Goal: Book appointment/travel/reservation

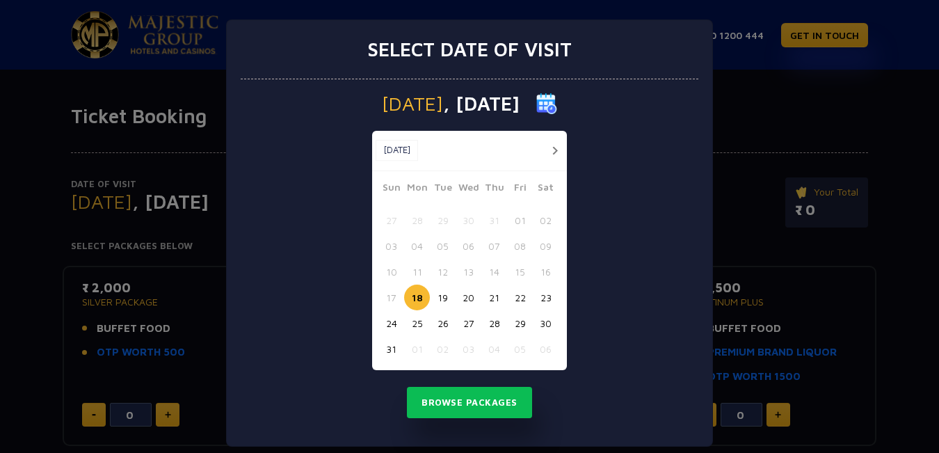
click at [442, 298] on button "19" at bounding box center [443, 298] width 26 height 26
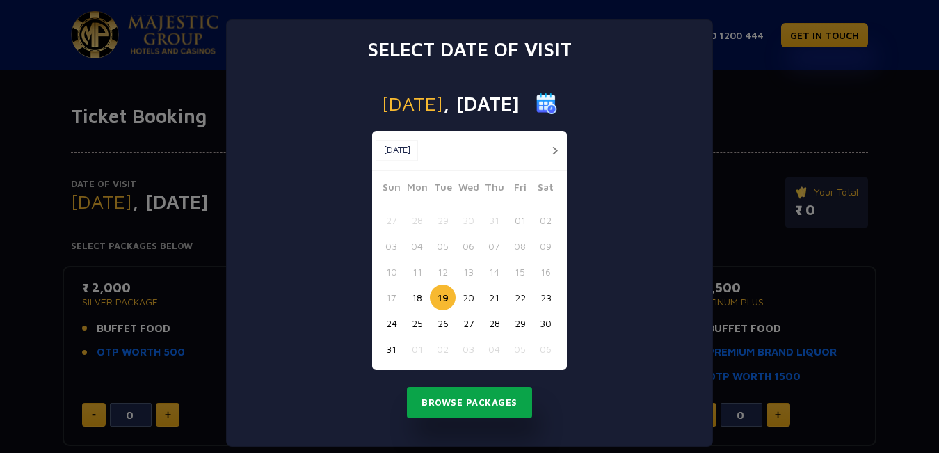
click at [455, 408] on button "Browse Packages" at bounding box center [469, 403] width 125 height 32
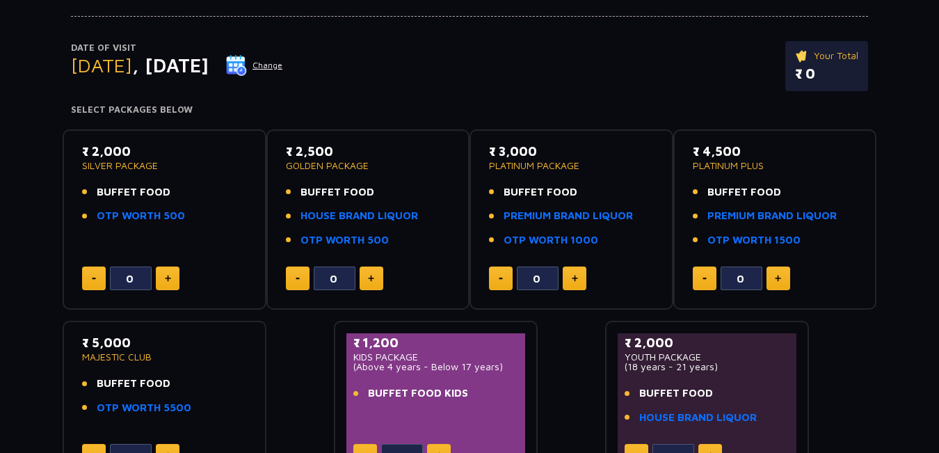
scroll to position [159, 0]
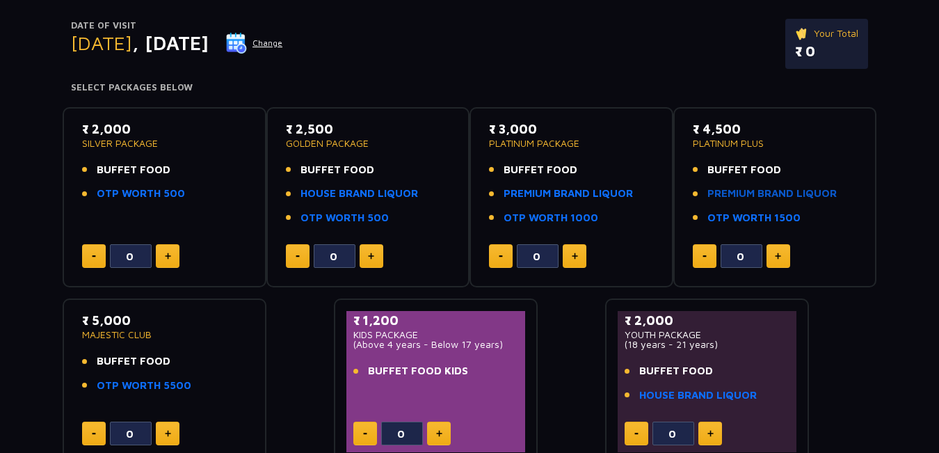
click at [763, 192] on link "PREMIUM BRAND LIQUOR" at bounding box center [772, 194] width 129 height 16
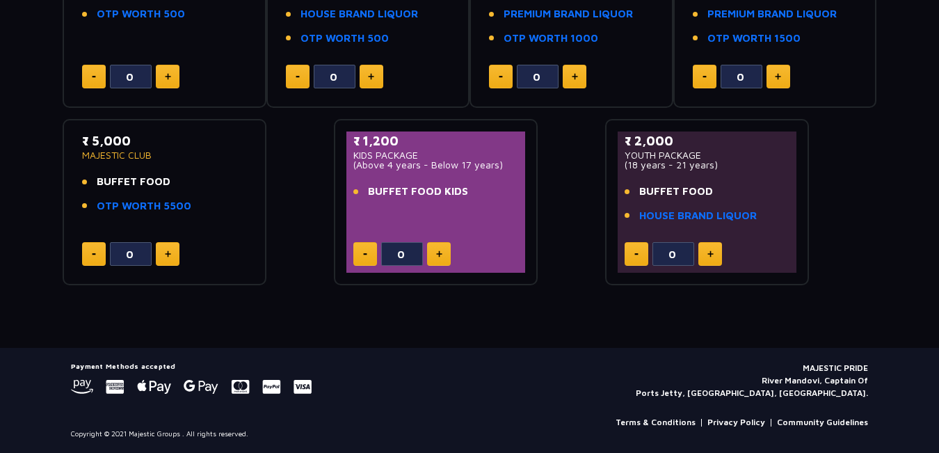
scroll to position [0, 0]
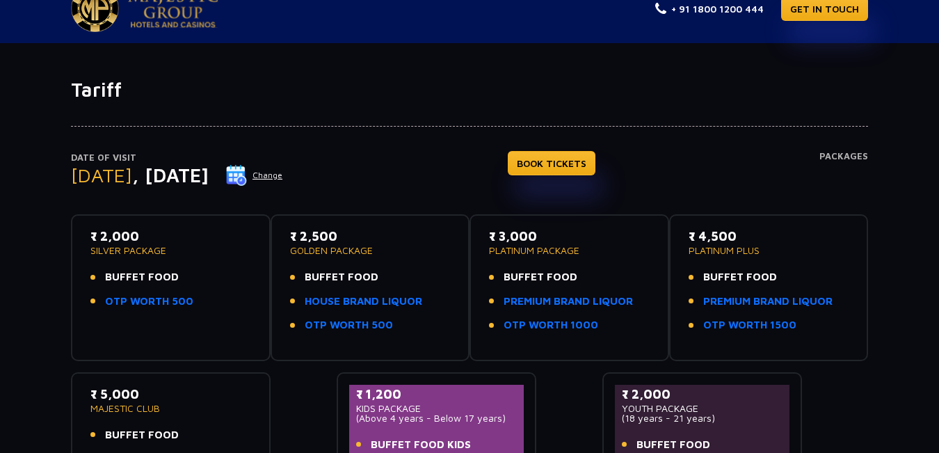
scroll to position [28, 0]
